Goal: Task Accomplishment & Management: Manage account settings

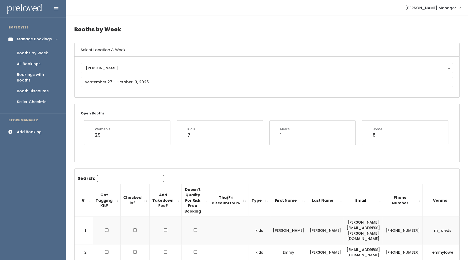
click at [44, 127] on link "Add Booking" at bounding box center [33, 132] width 66 height 12
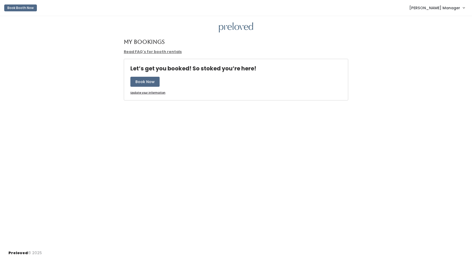
click at [434, 7] on span "[PERSON_NAME] Manager" at bounding box center [434, 8] width 51 height 6
click at [436, 24] on link "Admin Home" at bounding box center [445, 20] width 47 height 9
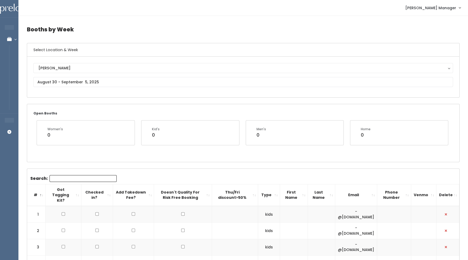
click at [92, 74] on div "Holladay Holladay" at bounding box center [242, 77] width 419 height 28
click at [90, 89] on div "Holladay Holladay" at bounding box center [242, 77] width 419 height 28
click at [93, 81] on input "text" at bounding box center [242, 82] width 419 height 10
click at [104, 93] on span at bounding box center [109, 91] width 10 height 8
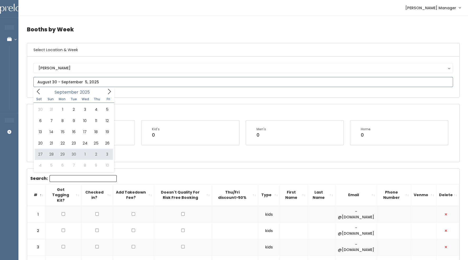
type input "September 27 to October 3"
